Goal: Task Accomplishment & Management: Manage account settings

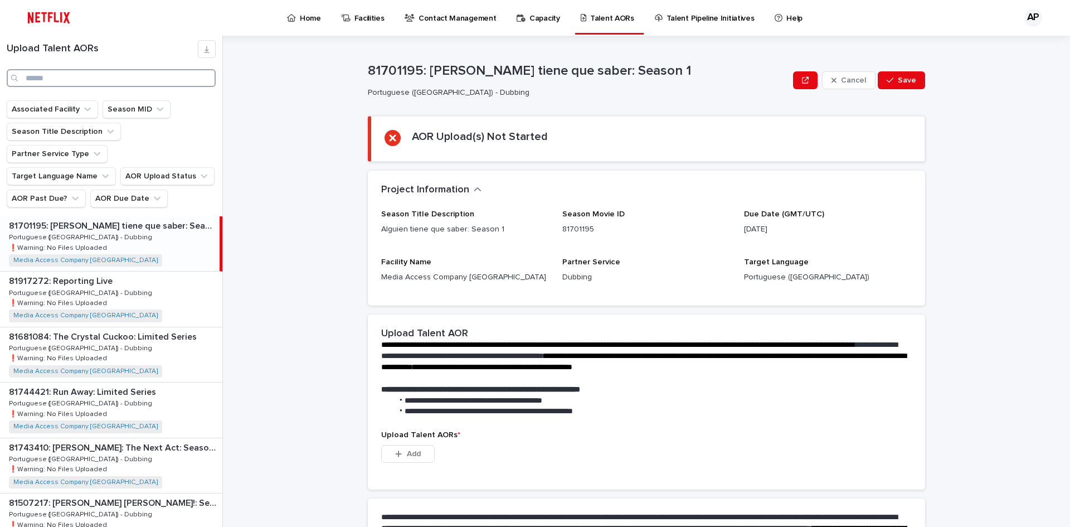
click at [54, 77] on input "Search" at bounding box center [111, 78] width 209 height 18
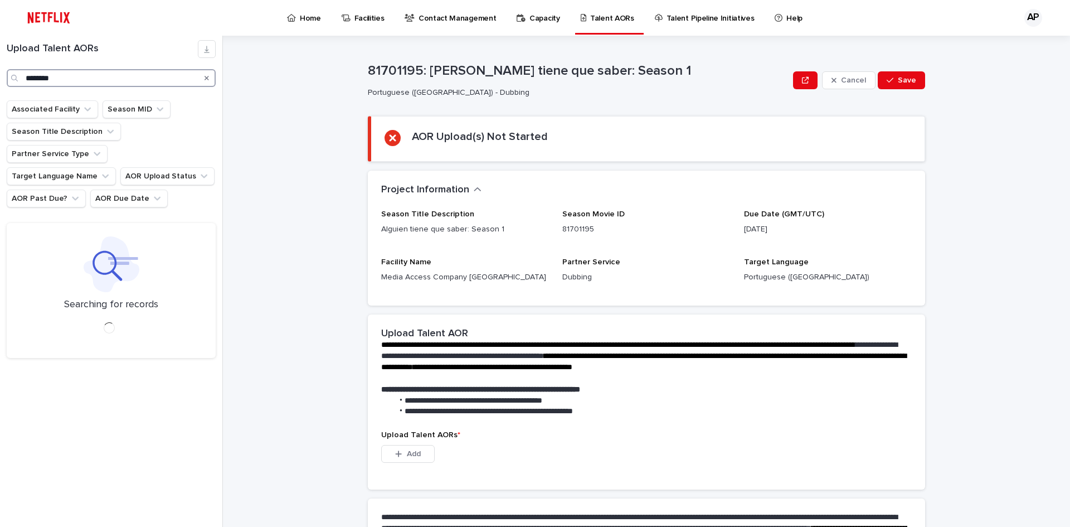
type input "********"
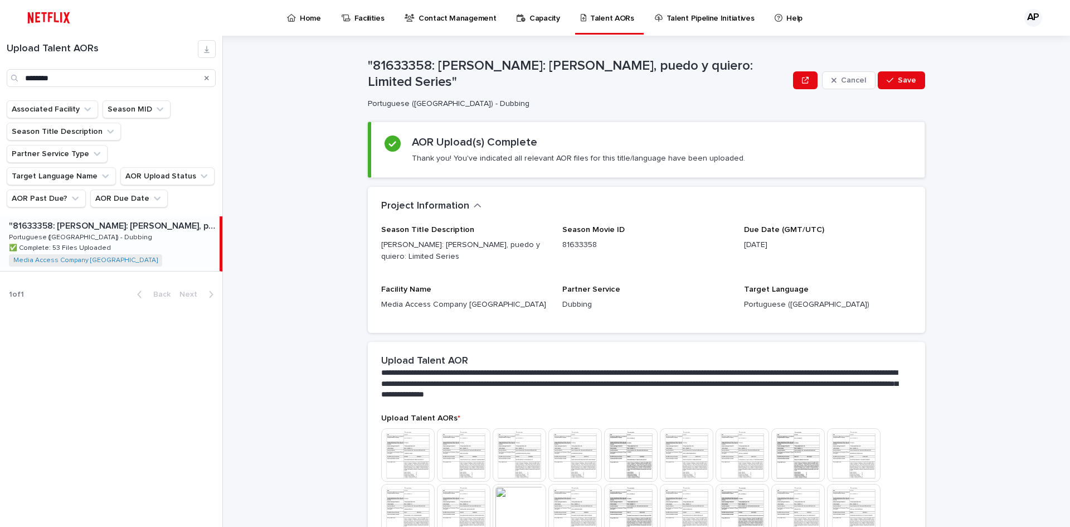
click at [77, 219] on p ""81633358: [PERSON_NAME]: [PERSON_NAME], puedo y quiero: Limited Series"" at bounding box center [113, 225] width 209 height 13
click at [113, 219] on p ""81633358: [PERSON_NAME]: [PERSON_NAME], puedo y quiero: Limited Series"" at bounding box center [113, 225] width 209 height 13
drag, startPoint x: 409, startPoint y: 152, endPoint x: 725, endPoint y: 143, distance: 316.2
click at [725, 143] on div "AOR Upload(s) Complete Thank you! You've indicated all relevant AOR files for t…" at bounding box center [648, 149] width 527 height 28
copy p "Thank you! You've indicated all relevant AOR files for this title/language have…"
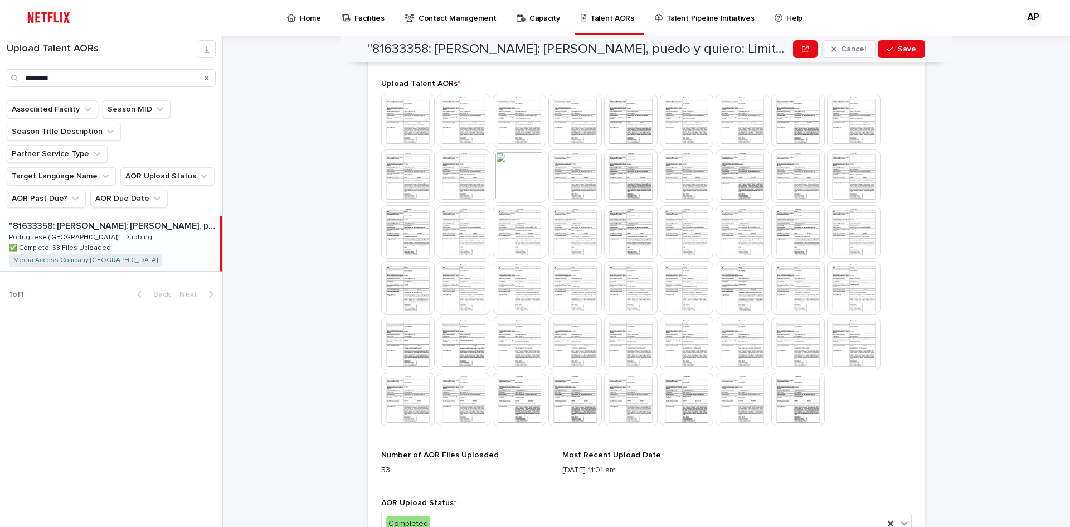
scroll to position [399, 0]
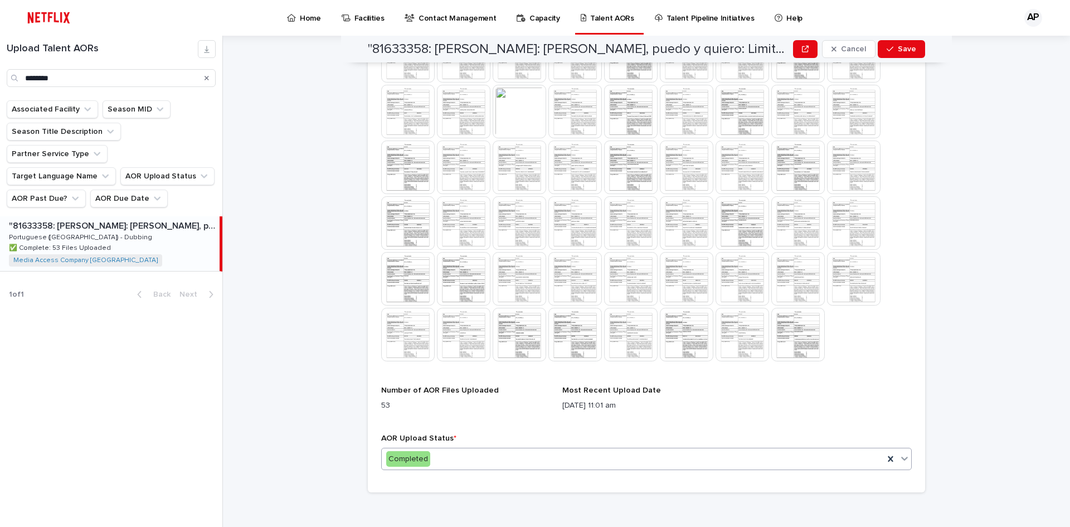
click at [902, 457] on icon at bounding box center [905, 459] width 7 height 4
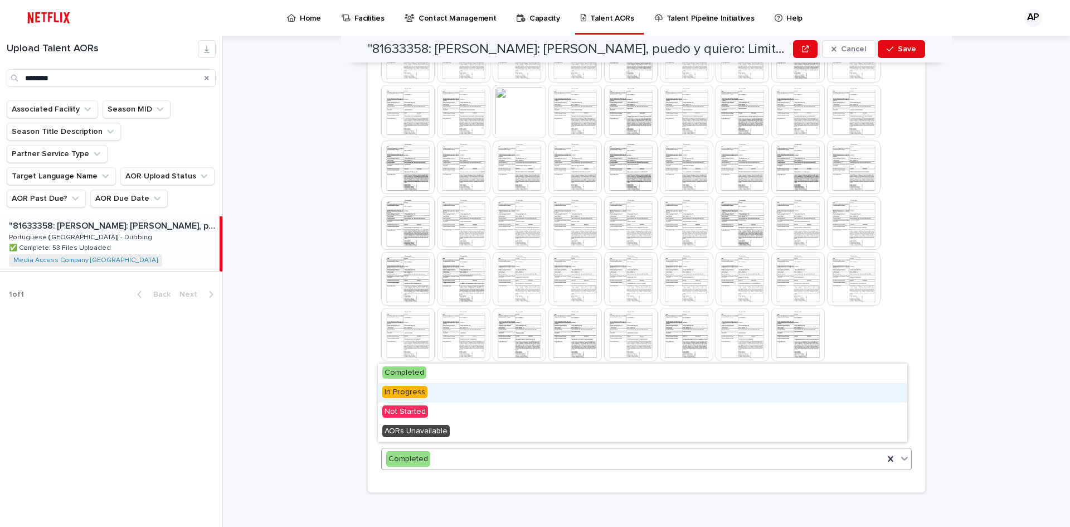
click at [405, 392] on span "In Progress" at bounding box center [404, 392] width 45 height 12
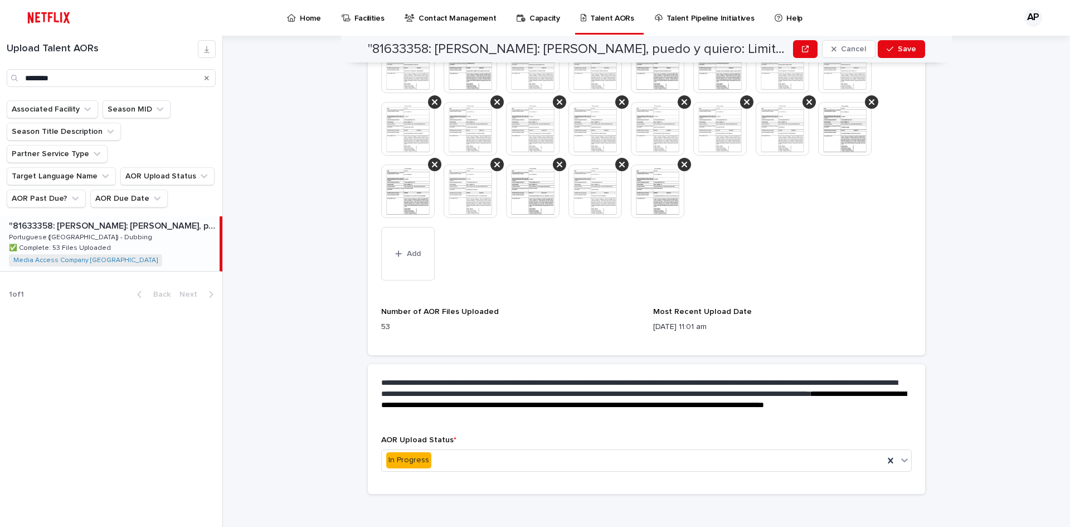
scroll to position [684, 0]
click at [396, 249] on icon "button" at bounding box center [399, 252] width 6 height 6
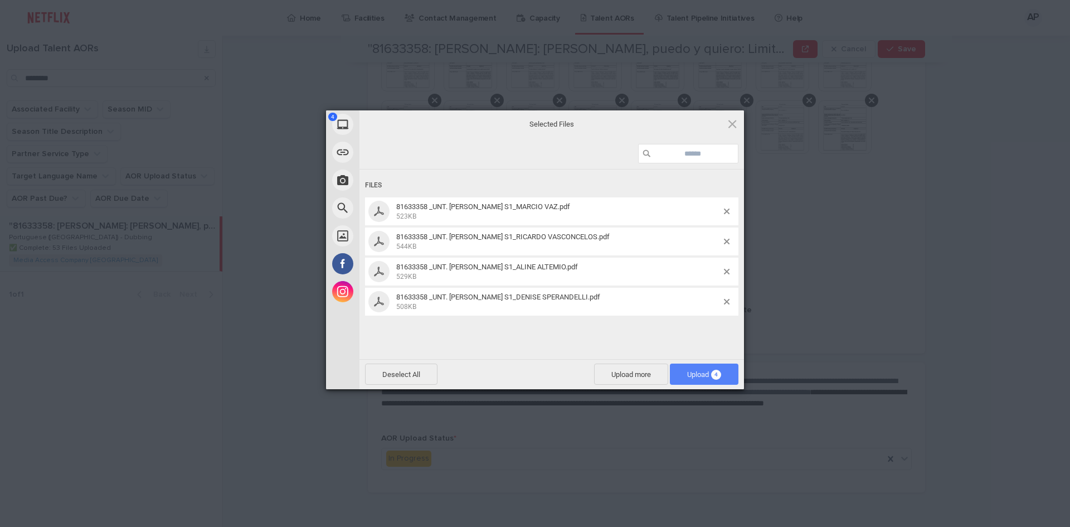
click at [696, 377] on span "Upload 4" at bounding box center [704, 374] width 34 height 8
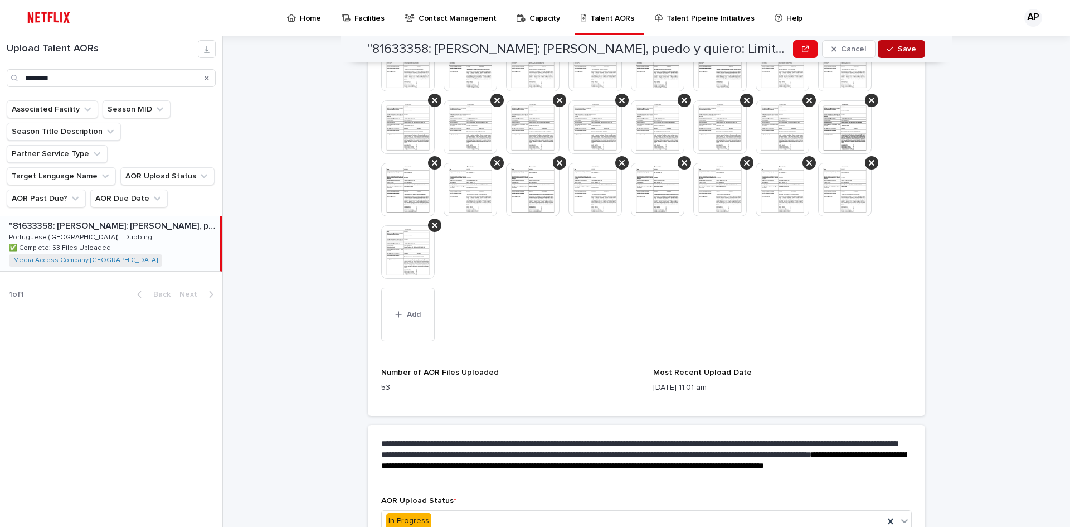
click at [891, 51] on div "button" at bounding box center [892, 49] width 11 height 8
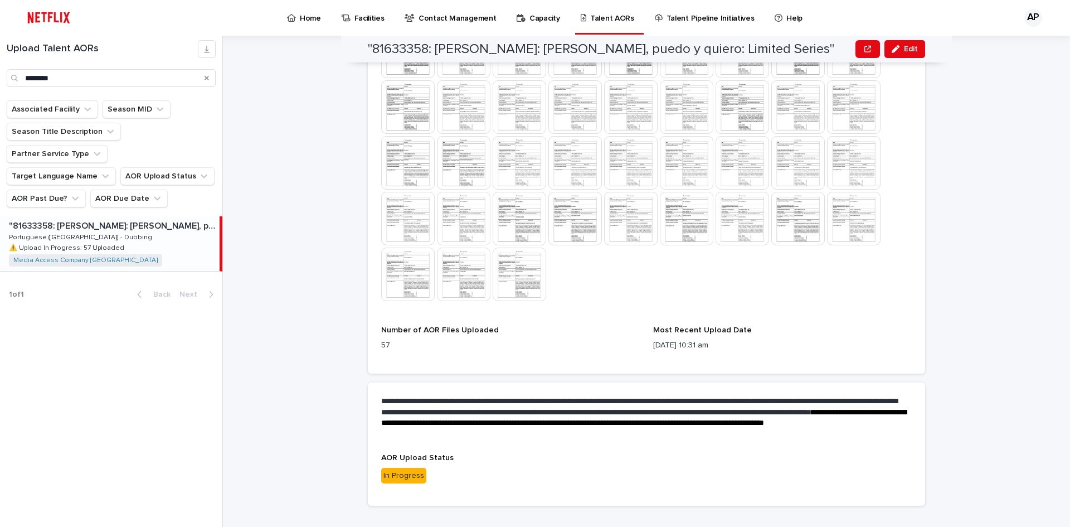
scroll to position [628, 0]
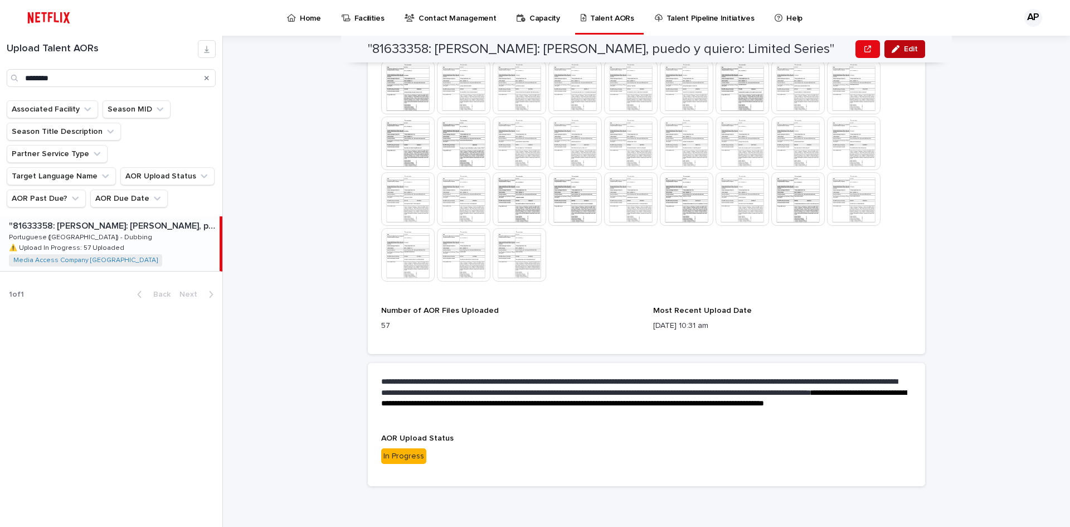
click at [913, 50] on span "Edit" at bounding box center [911, 49] width 14 height 8
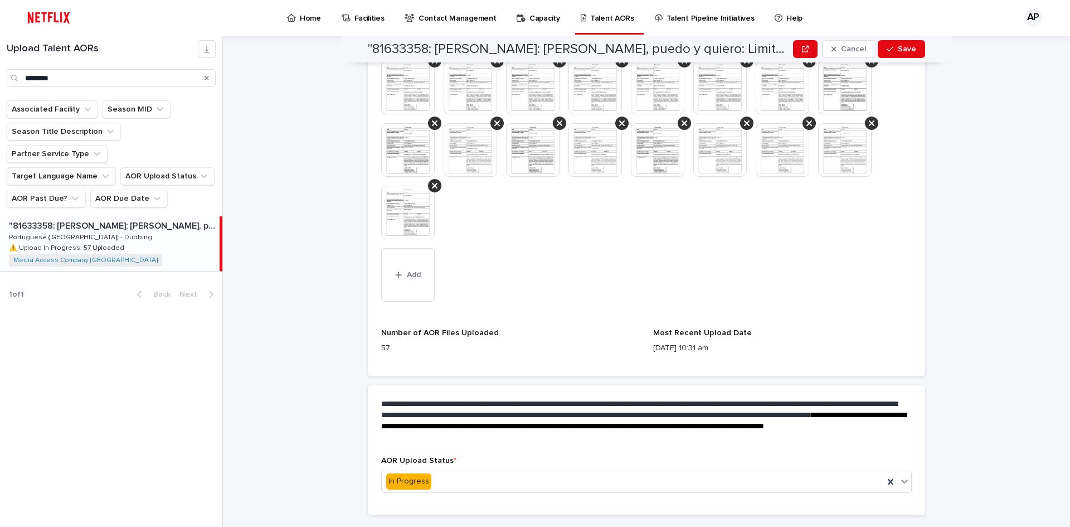
scroll to position [857, 0]
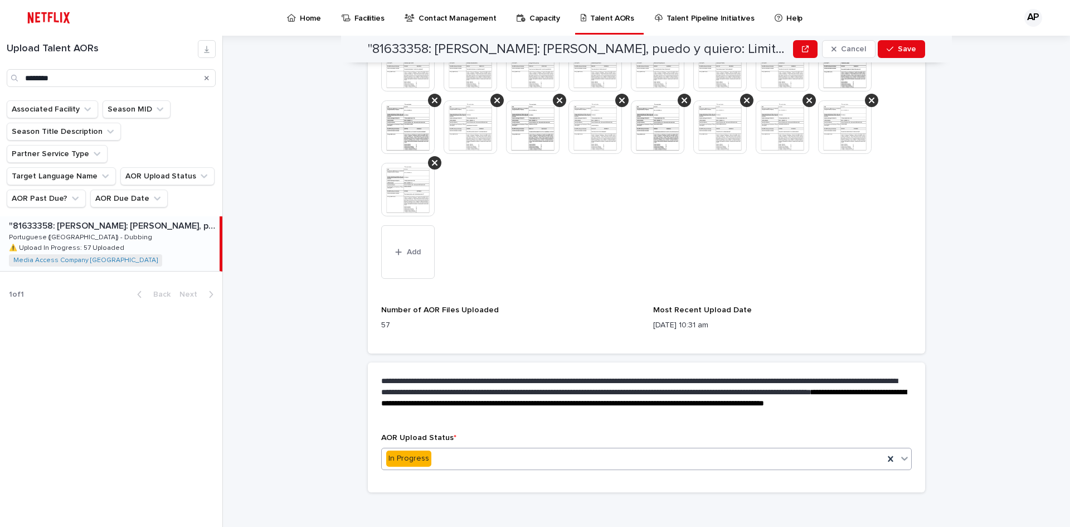
click at [904, 453] on icon at bounding box center [904, 458] width 11 height 11
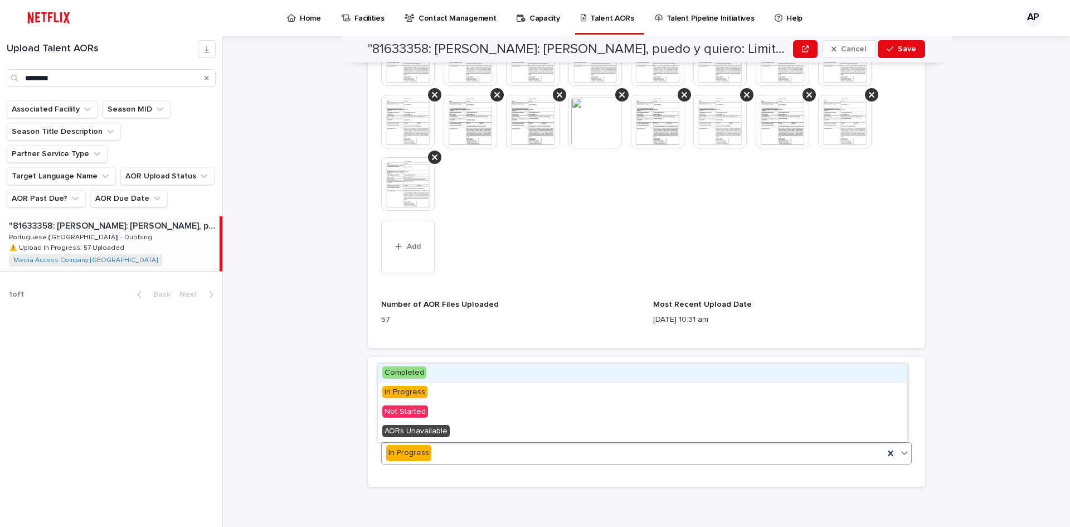
scroll to position [801, 0]
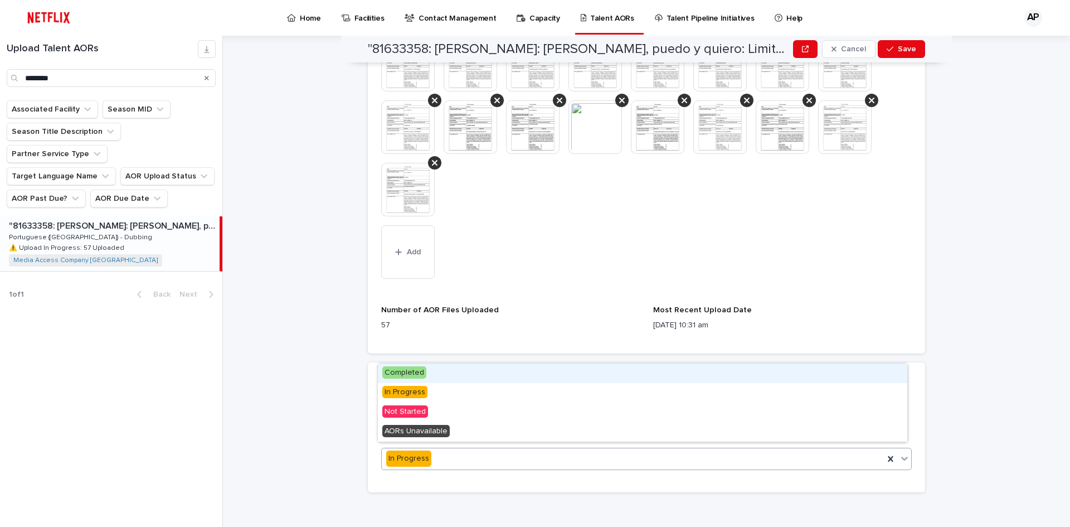
click at [408, 372] on span "Completed" at bounding box center [404, 372] width 44 height 12
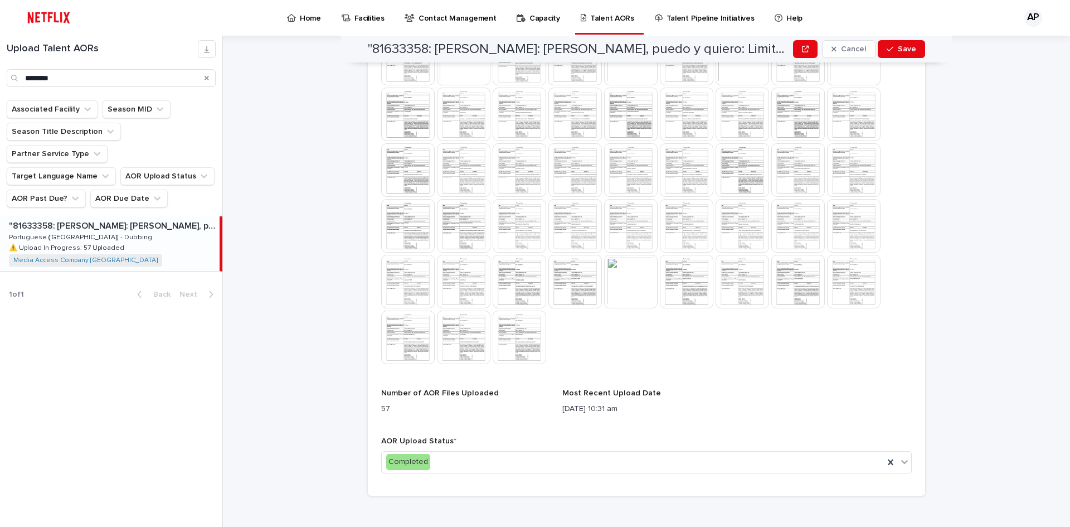
scroll to position [510, 0]
click at [901, 49] on span "Save" at bounding box center [907, 49] width 18 height 8
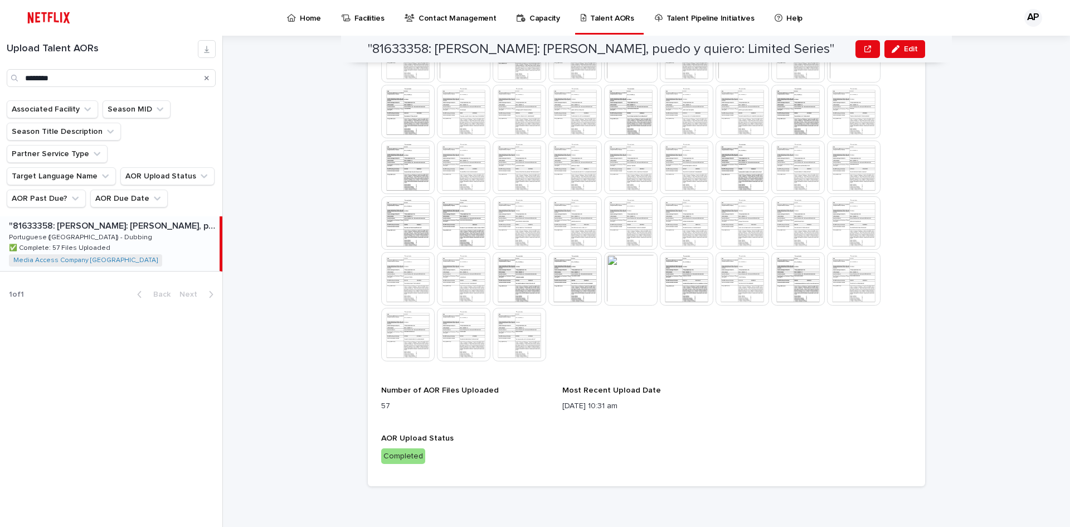
click at [953, 248] on div ""81633358: [PERSON_NAME]: [PERSON_NAME], puedo y quiero: Limited Series" Edit "…" at bounding box center [653, 281] width 834 height 491
